Goal: Find specific page/section

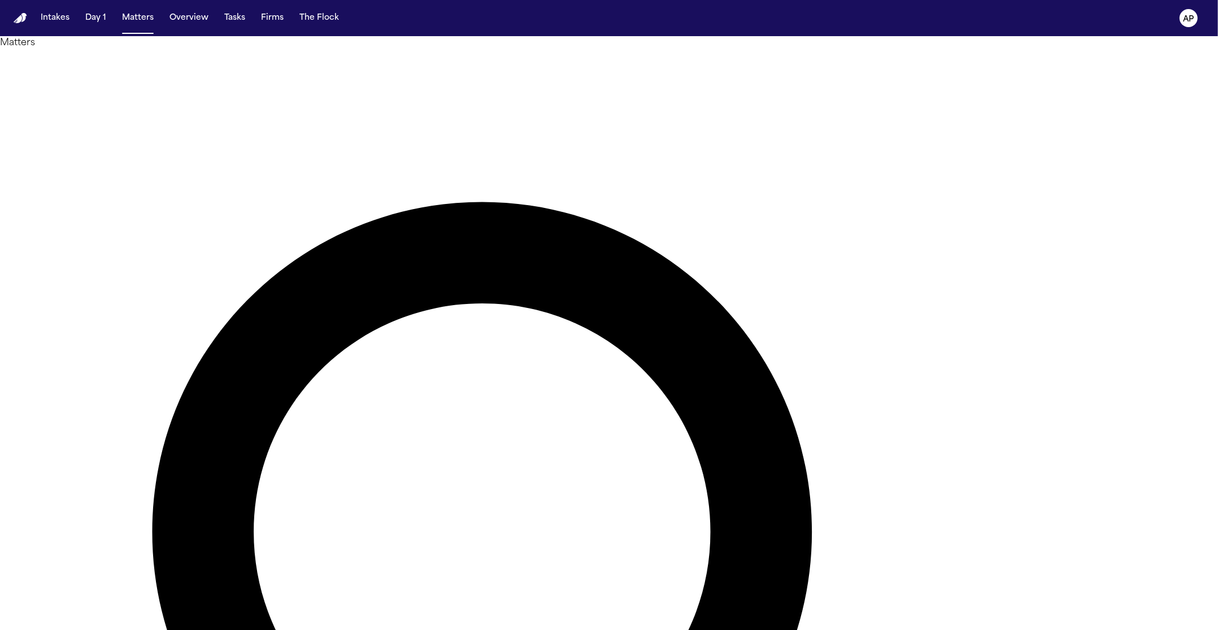
type input "******"
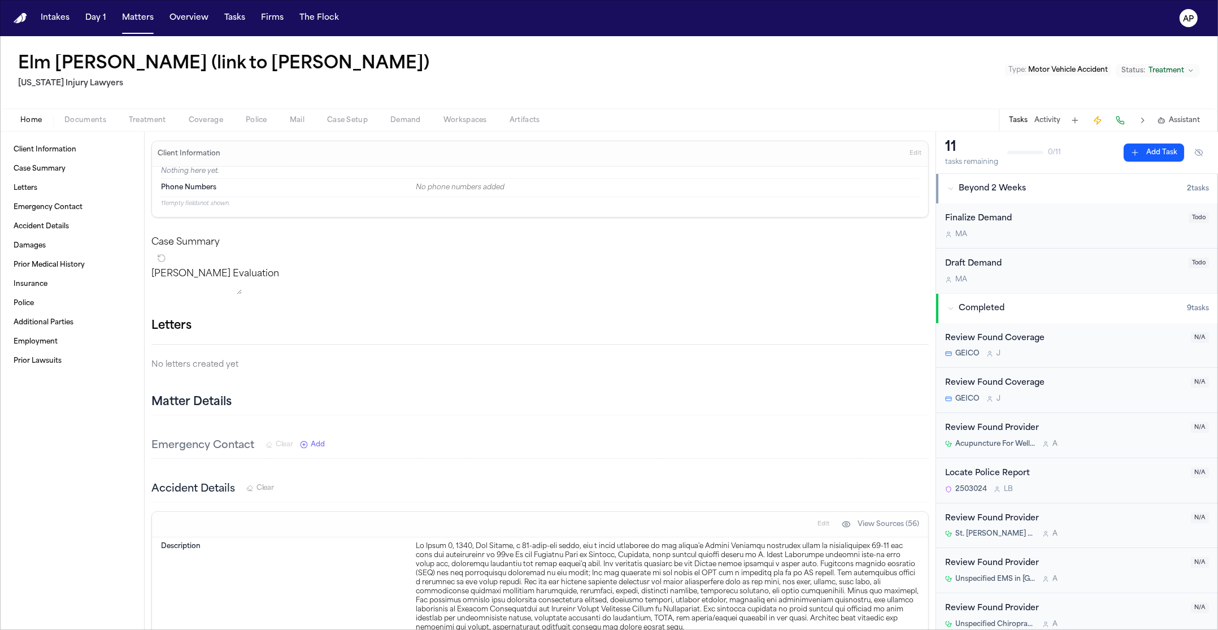
click at [96, 130] on div "Home Documents Treatment Coverage Police Mail Case Setup Demand Workspaces Arti…" at bounding box center [609, 120] width 1218 height 23
click at [94, 111] on div "Home Documents Treatment Coverage Police Mail Case Setup Demand Workspaces Arti…" at bounding box center [609, 120] width 1218 height 23
click at [93, 120] on span "Documents" at bounding box center [85, 120] width 42 height 9
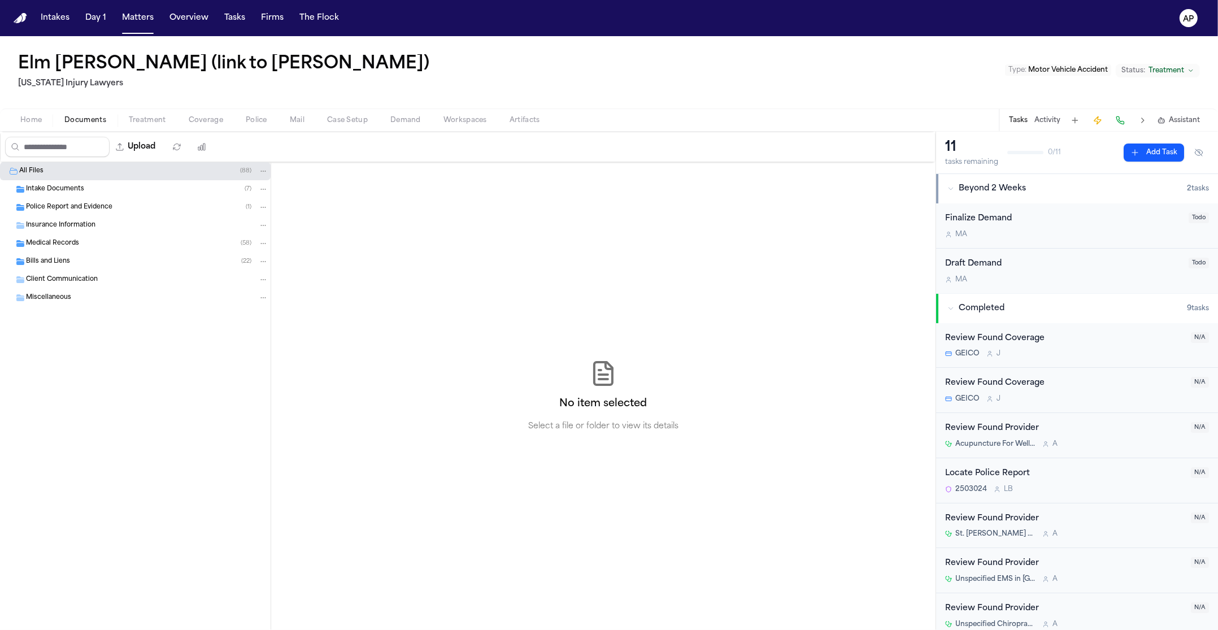
click at [79, 271] on div "Client Communication" at bounding box center [135, 280] width 271 height 18
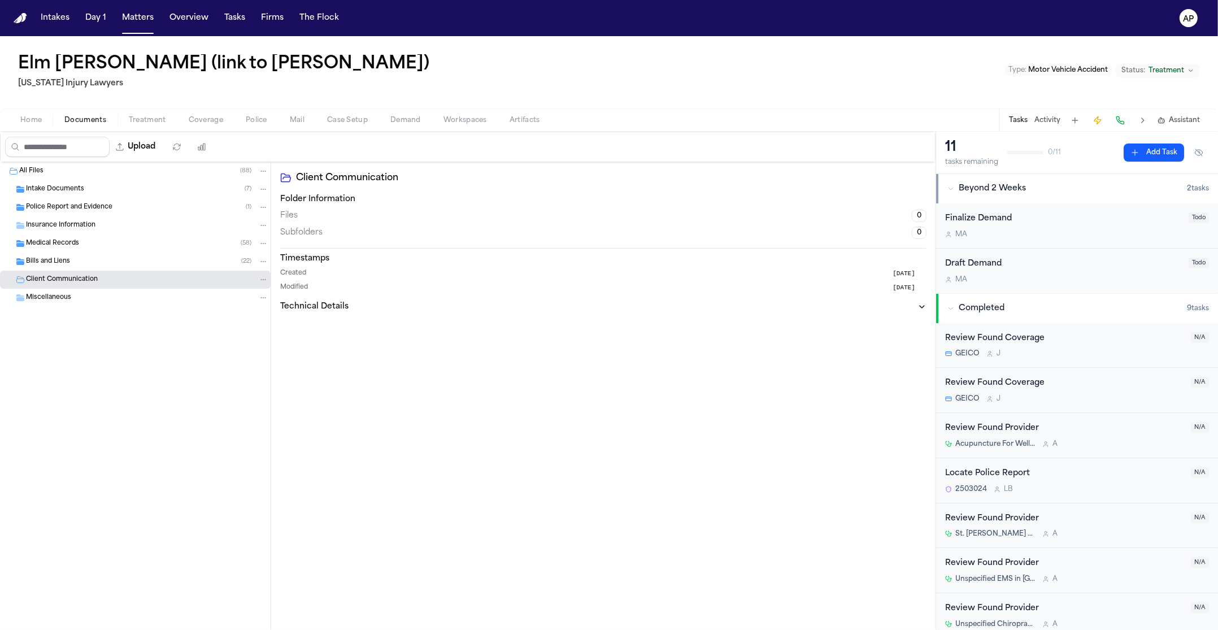
click at [83, 261] on div "Bills and Liens ( 22 )" at bounding box center [147, 262] width 242 height 10
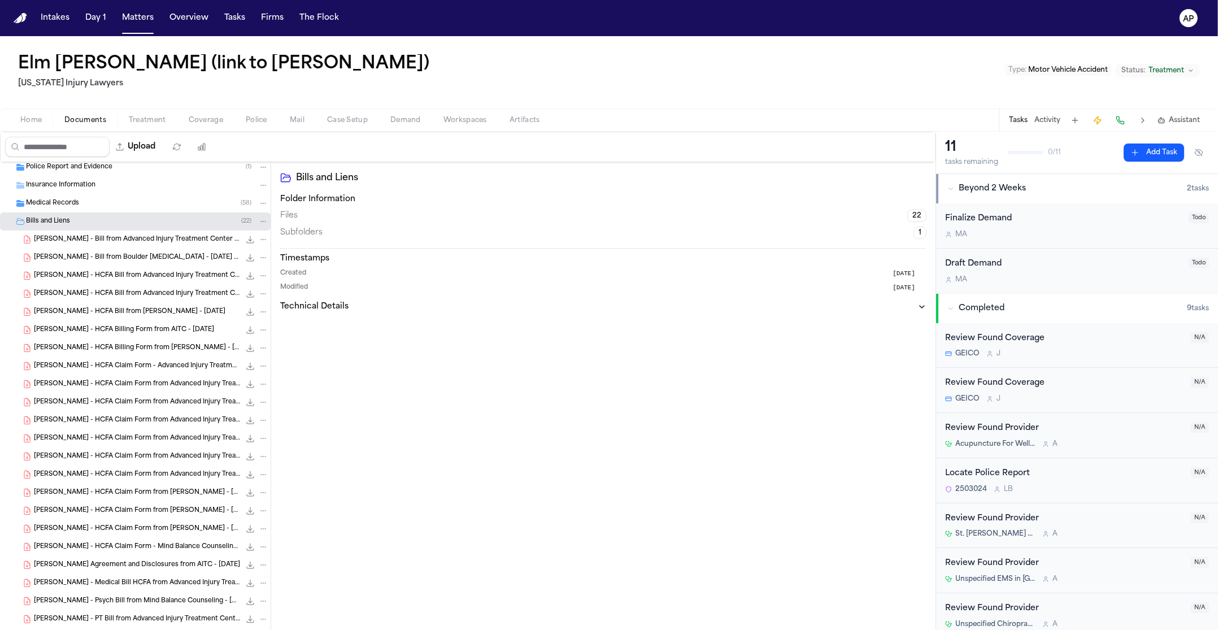
scroll to position [119, 0]
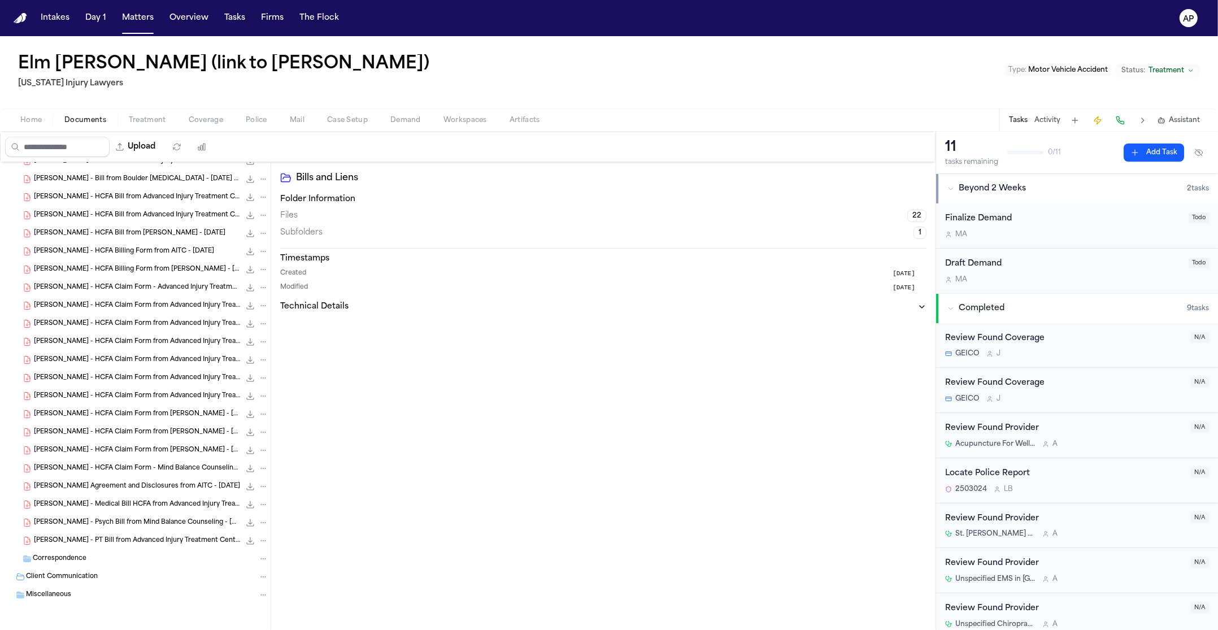
click at [12, 200] on div "[PERSON_NAME] - HCFA Bill from Advanced Injury Treatment Center - DOS [DATE] 1.…" at bounding box center [135, 197] width 271 height 18
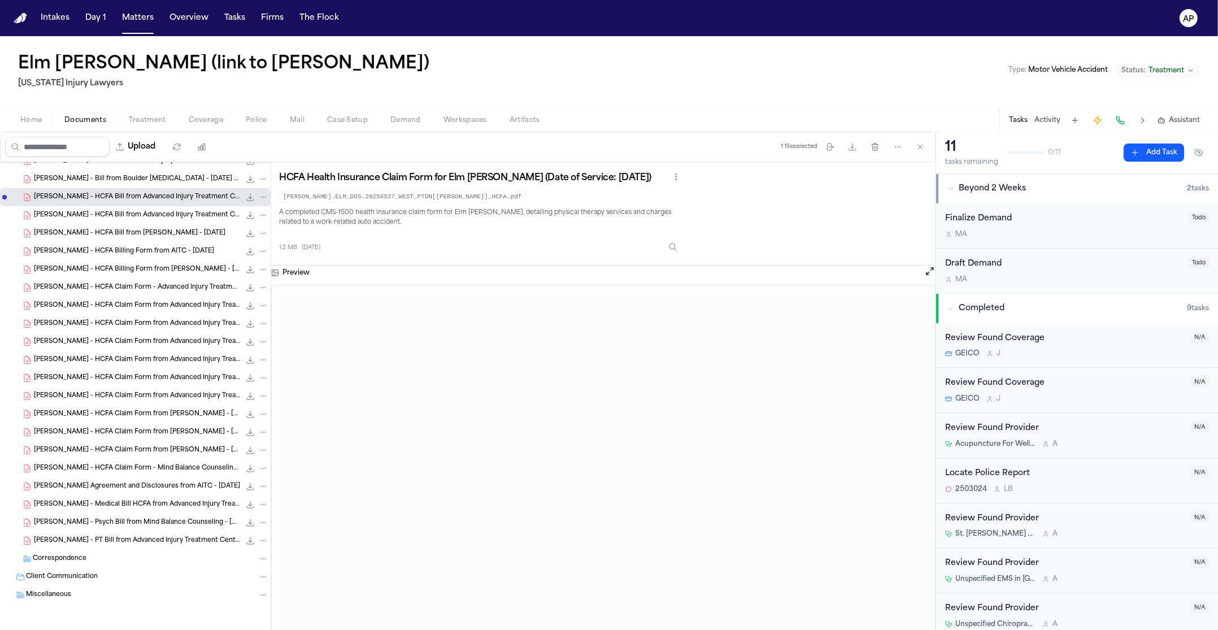
click at [8, 219] on div "[PERSON_NAME] - HCFA Bill from Advanced Injury Treatment Center - DOS [DATE] 1.…" at bounding box center [135, 215] width 271 height 18
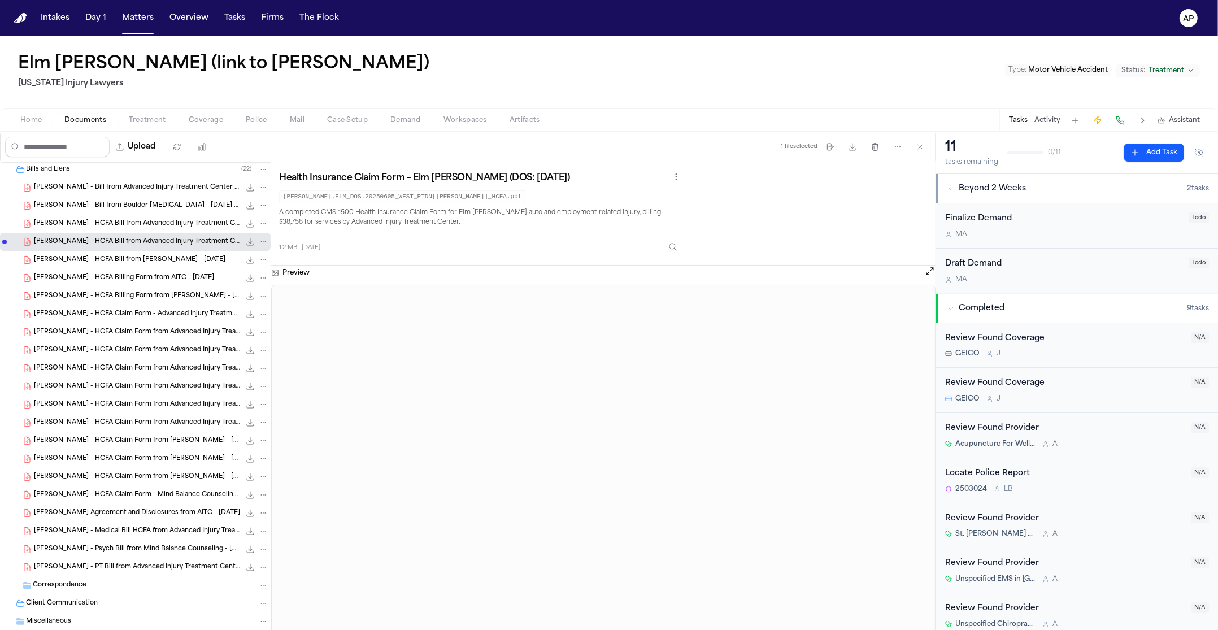
scroll to position [92, 0]
click at [14, 205] on div "[PERSON_NAME] - Bill from Boulder [MEDICAL_DATA] - [DATE] to [DATE] 81.7 KB • P…" at bounding box center [135, 206] width 271 height 18
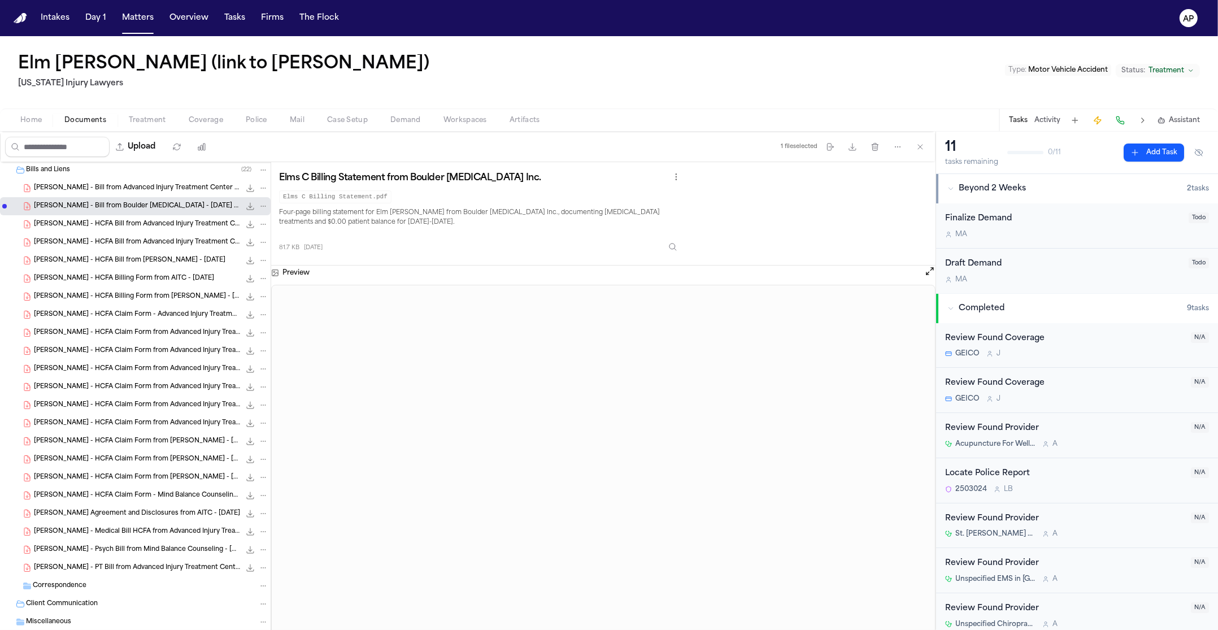
click at [137, 506] on div "[PERSON_NAME] Agreement and Disclosures from AITC - [DATE] 679.5 KB • PDF" at bounding box center [135, 514] width 271 height 18
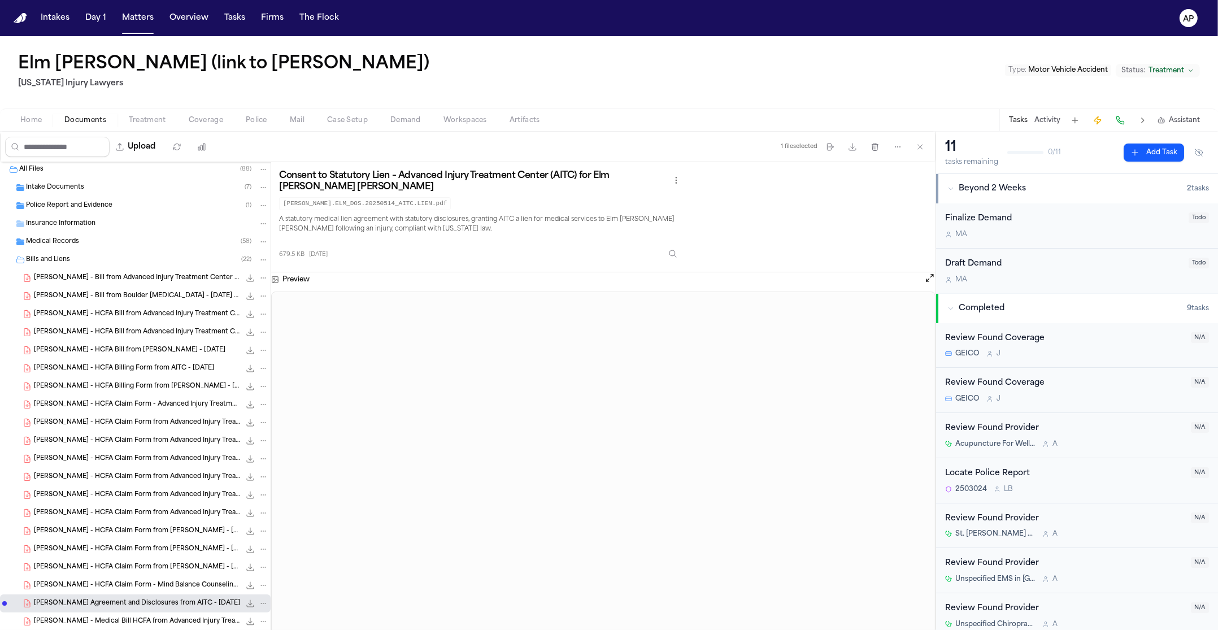
scroll to position [1, 0]
click at [245, 262] on div "( 22 )" at bounding box center [254, 261] width 27 height 10
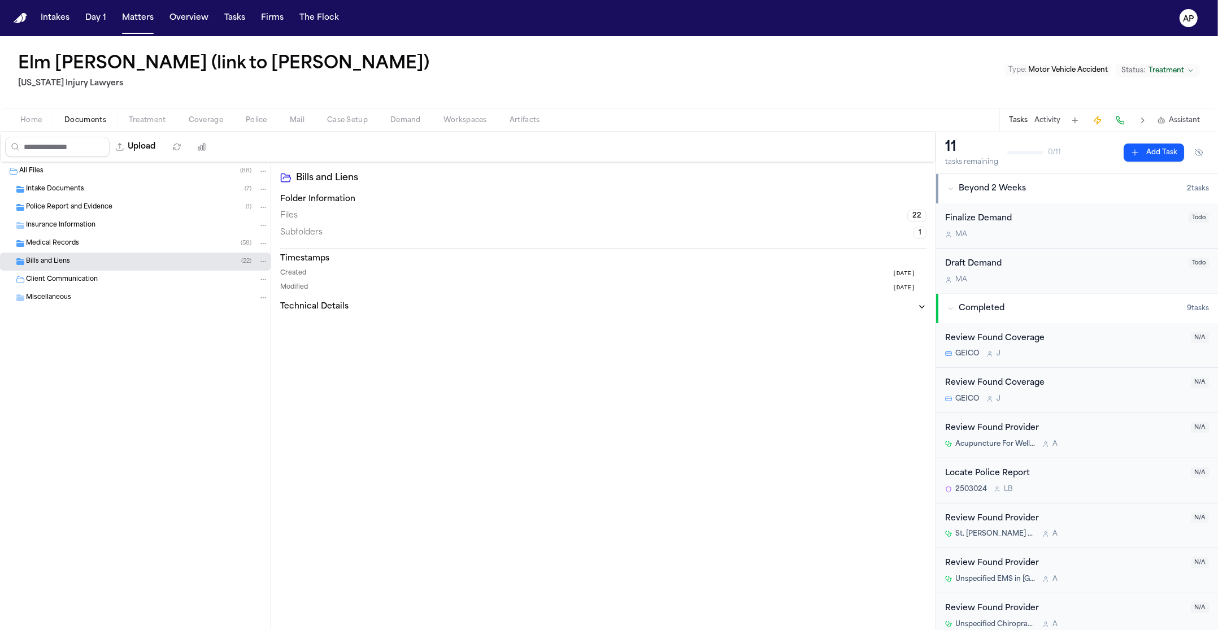
scroll to position [0, 0]
click at [212, 267] on div "Bills and Liens ( 22 )" at bounding box center [135, 262] width 271 height 18
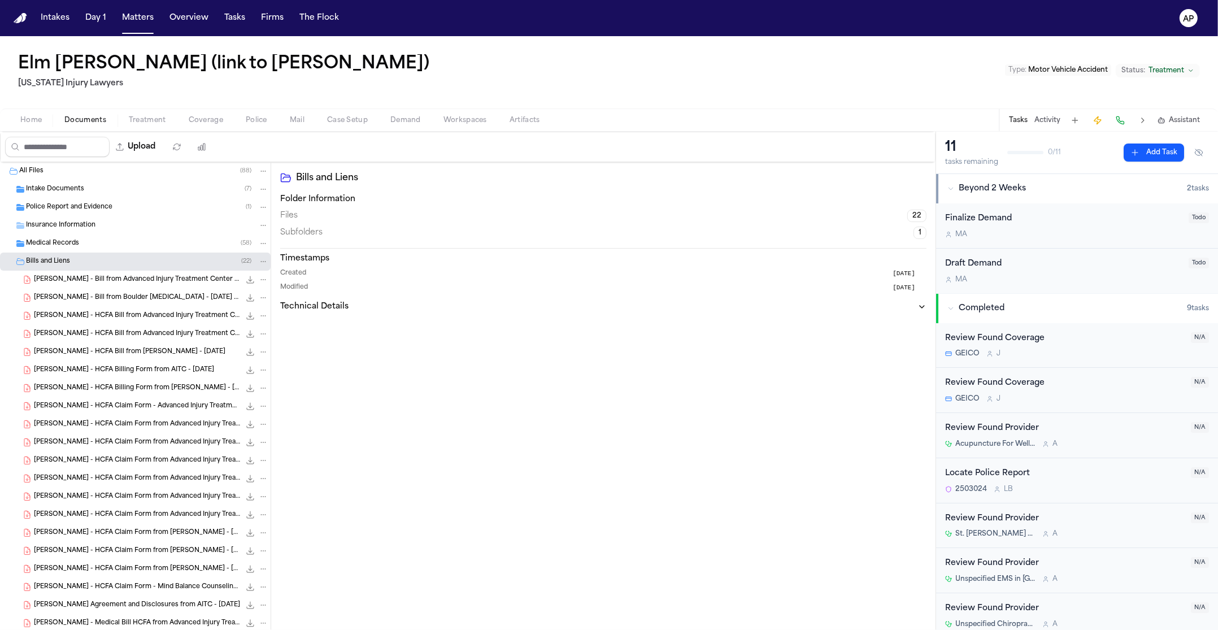
click at [259, 263] on icon "Folder: Bills and Liens" at bounding box center [263, 262] width 8 height 8
click at [6, 263] on div "Bills and Liens ( 22 )" at bounding box center [135, 262] width 271 height 18
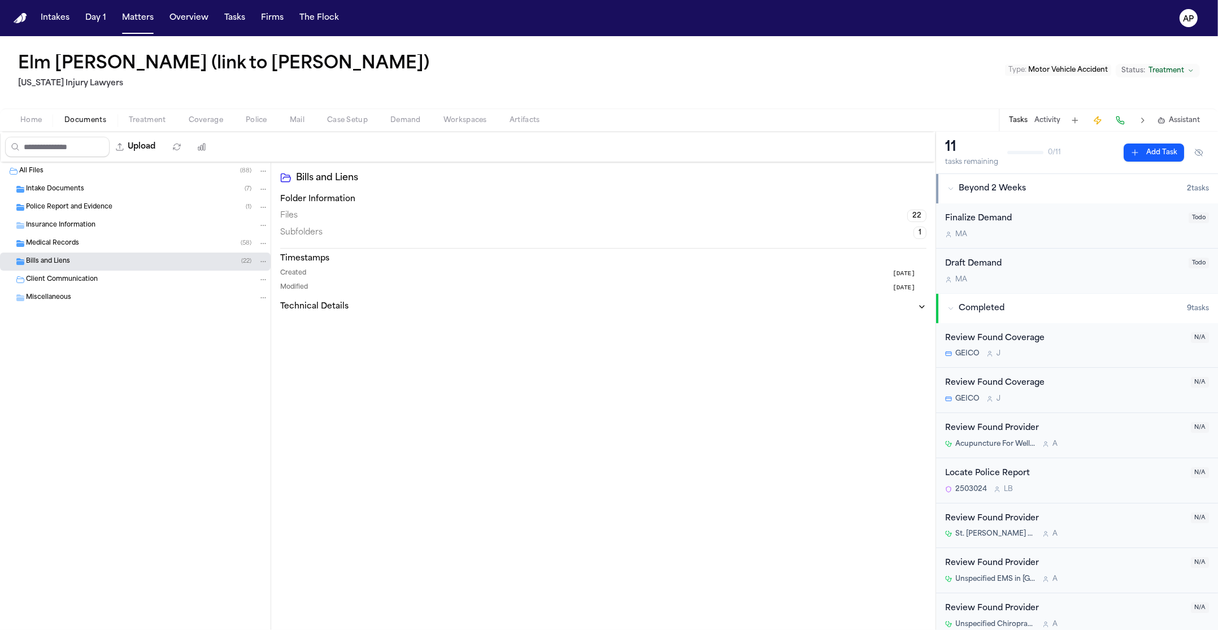
click at [3, 262] on span "Folder: Bills and Liens" at bounding box center [4, 261] width 5 height 5
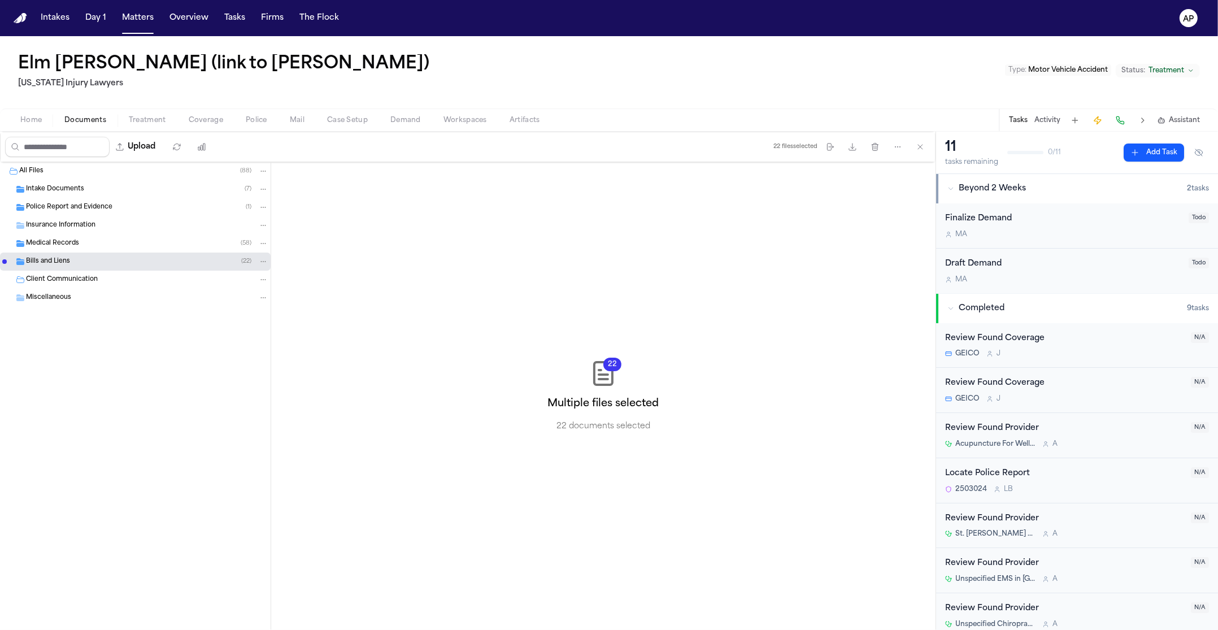
drag, startPoint x: 150, startPoint y: 149, endPoint x: 704, endPoint y: 171, distance: 553.7
click at [685, 173] on div "Upload 22 files selected Move files Download files Delete files More actions Cl…" at bounding box center [468, 381] width 936 height 498
click at [855, 147] on icon "button" at bounding box center [852, 146] width 9 height 9
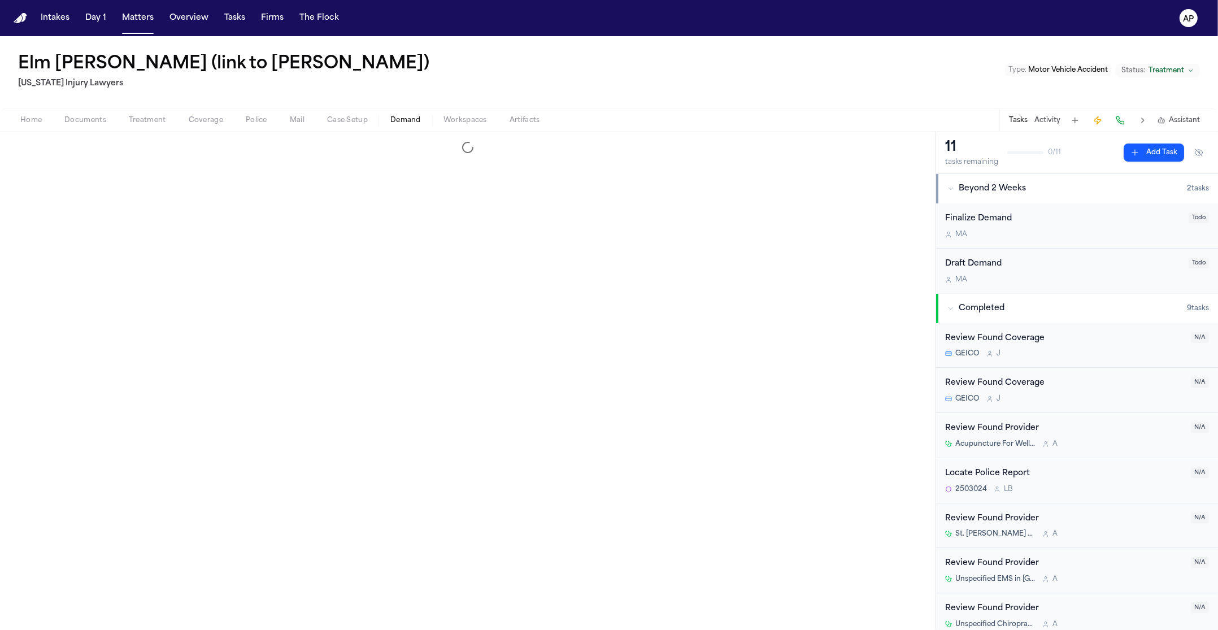
click at [429, 122] on button "Demand" at bounding box center [405, 121] width 53 height 14
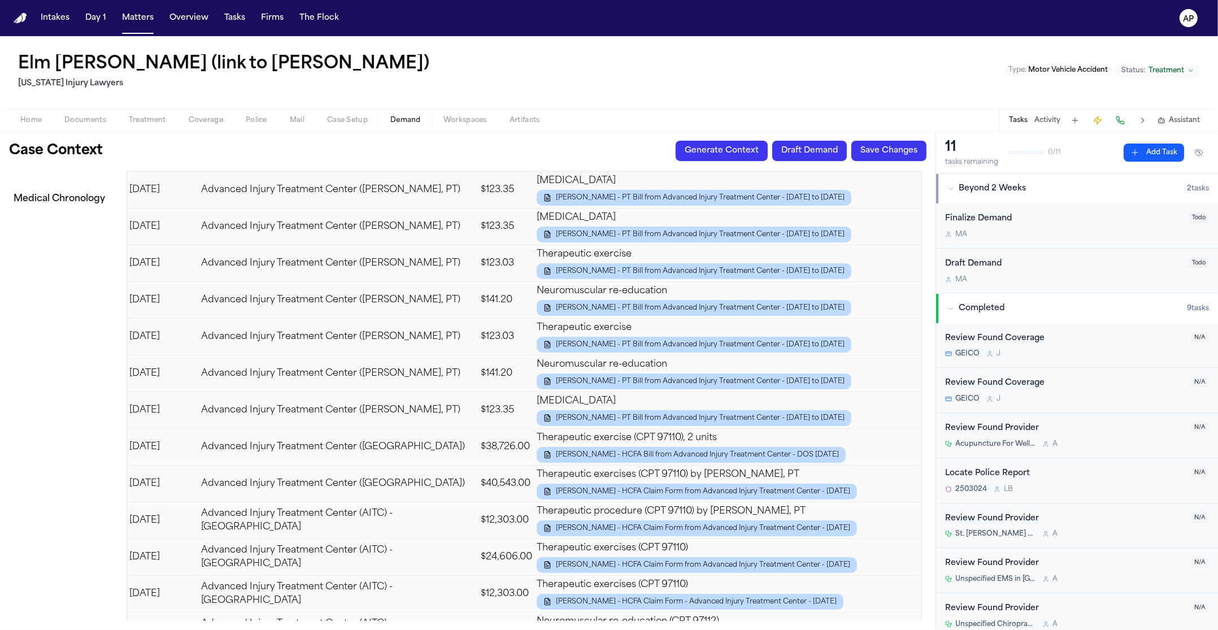
scroll to position [2930, 0]
